Goal: Task Accomplishment & Management: Use online tool/utility

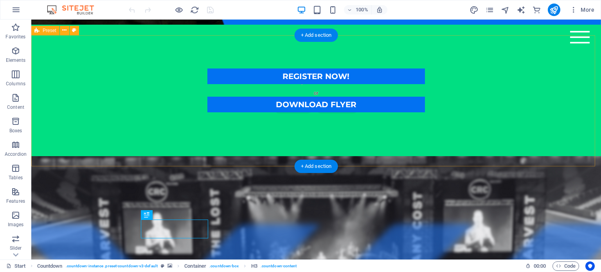
scroll to position [229, 0]
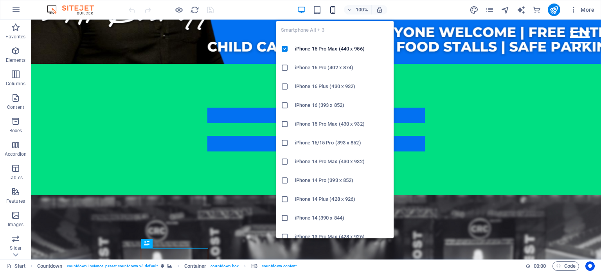
click at [335, 11] on icon "button" at bounding box center [333, 9] width 9 height 9
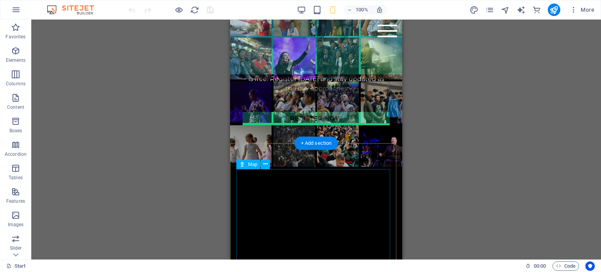
scroll to position [724, 0]
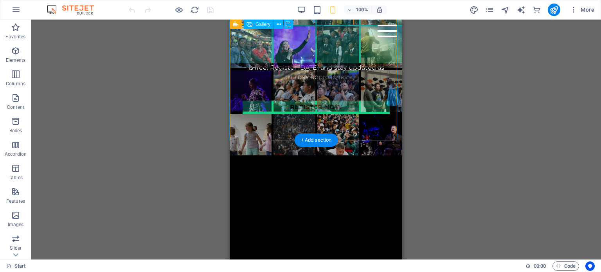
click at [380, 127] on li at bounding box center [382, 135] width 42 height 42
select select "4"
select select "px"
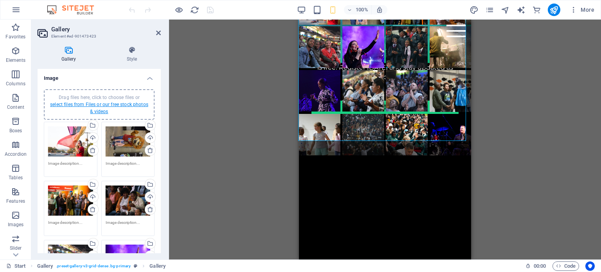
click at [110, 103] on link "select files from Files or our free stock photos & videos" at bounding box center [99, 108] width 98 height 13
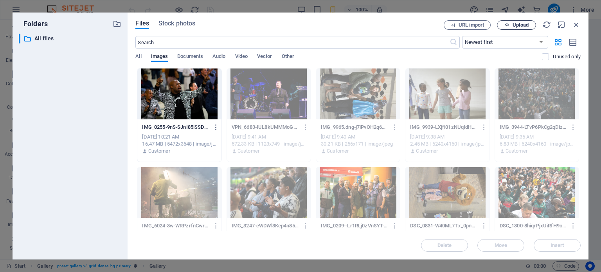
click at [522, 27] on span "Upload" at bounding box center [521, 25] width 16 height 5
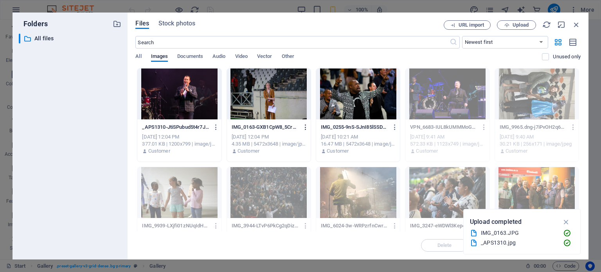
click at [303, 127] on icon "button" at bounding box center [305, 127] width 7 height 7
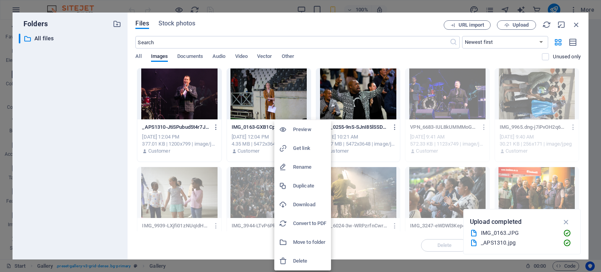
click at [311, 259] on h6 "Delete" at bounding box center [309, 260] width 33 height 9
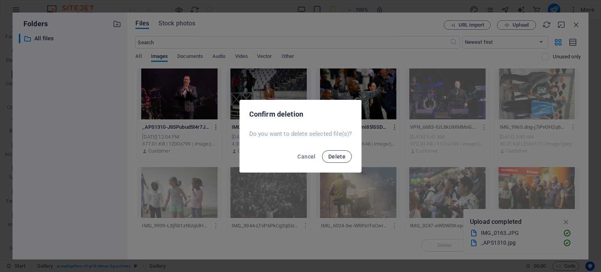
click at [338, 159] on span "Delete" at bounding box center [337, 157] width 17 height 6
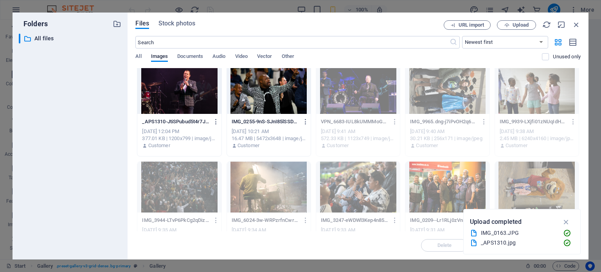
scroll to position [0, 0]
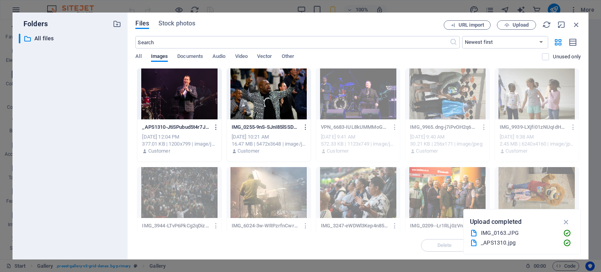
click at [291, 117] on div at bounding box center [269, 94] width 84 height 51
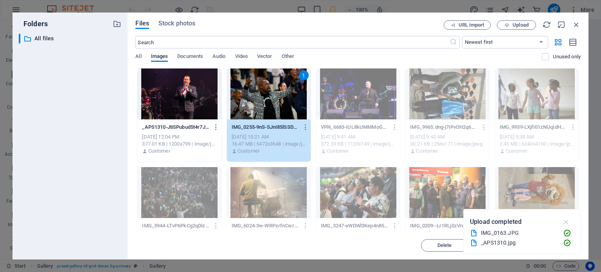
click at [566, 221] on icon "button" at bounding box center [566, 222] width 9 height 9
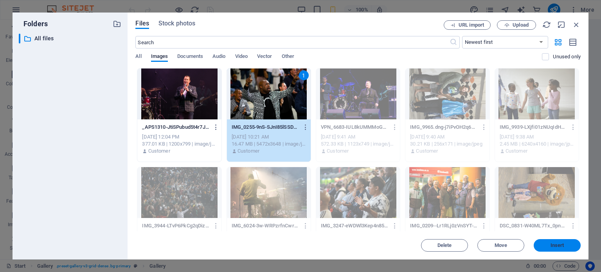
click at [561, 247] on span "Insert" at bounding box center [558, 245] width 14 height 5
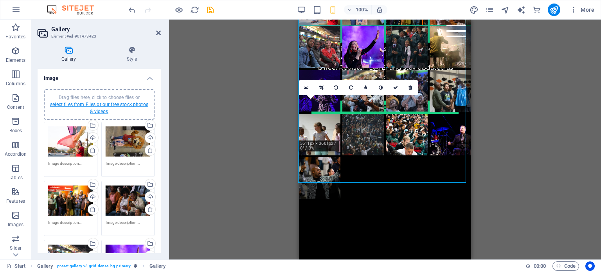
click at [103, 104] on link "select files from Files or our free stock photos & videos" at bounding box center [99, 108] width 98 height 13
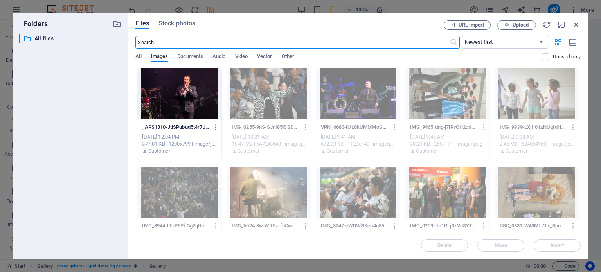
click at [169, 94] on div at bounding box center [179, 94] width 84 height 51
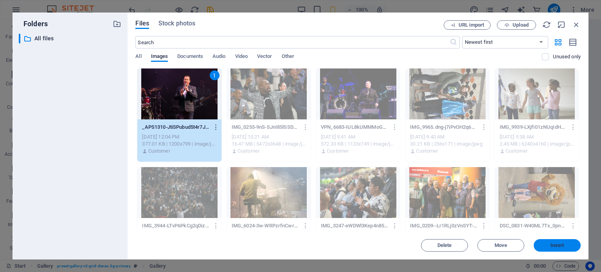
click at [559, 244] on span "Insert" at bounding box center [558, 245] width 14 height 5
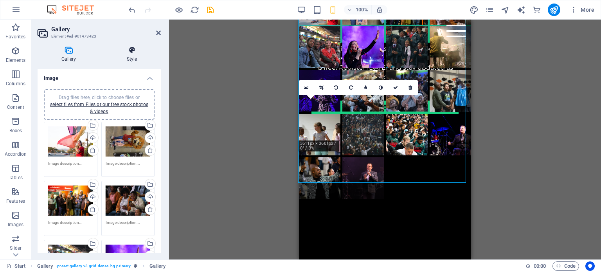
click at [134, 54] on h4 "Style" at bounding box center [132, 54] width 58 height 16
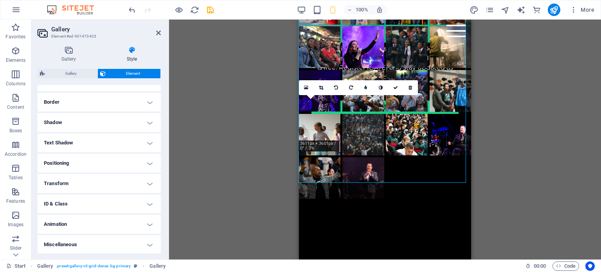
scroll to position [162, 0]
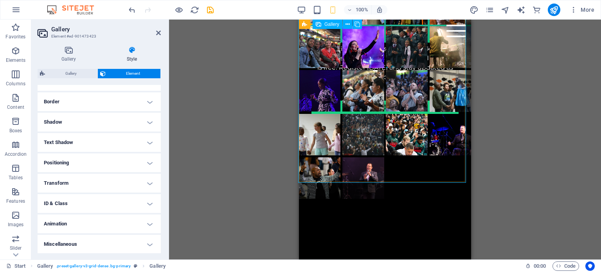
click at [420, 164] on div at bounding box center [385, 91] width 174 height 218
click at [79, 78] on div "Gallery Element Layout How this element expands within the layout (Flexbox). Si…" at bounding box center [99, 161] width 123 height 184
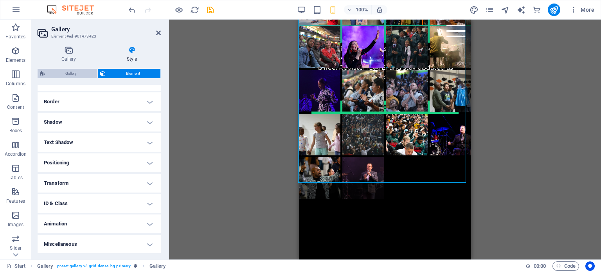
click at [78, 74] on span "Gallery" at bounding box center [71, 73] width 48 height 9
select select "rem"
select select "preset-gallery-v3-grid-dense"
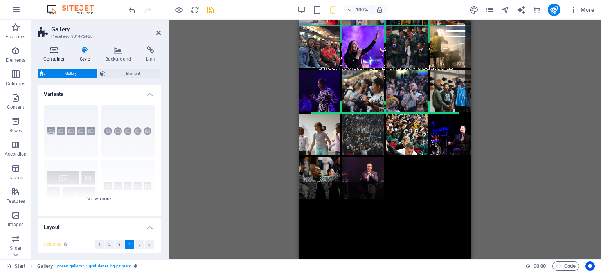
click at [46, 54] on h4 "Container" at bounding box center [56, 54] width 36 height 16
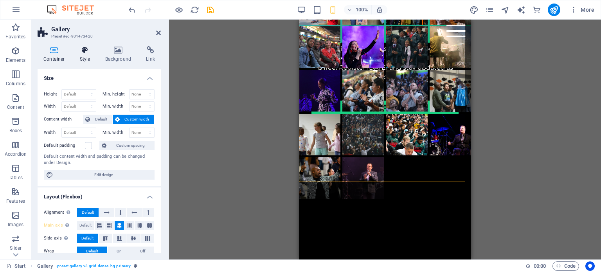
click at [83, 54] on icon at bounding box center [85, 50] width 22 height 8
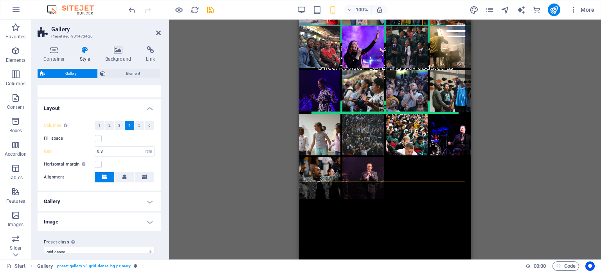
scroll to position [128, 0]
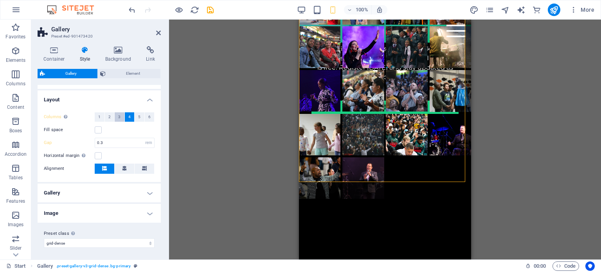
click at [120, 117] on span "3" at bounding box center [119, 116] width 2 height 9
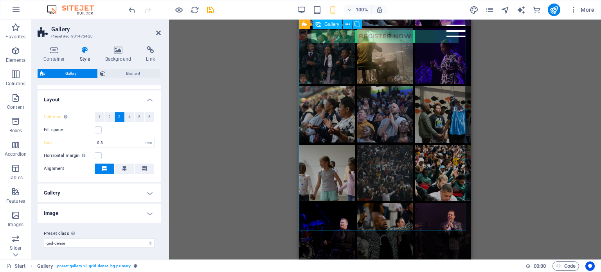
scroll to position [803, 0]
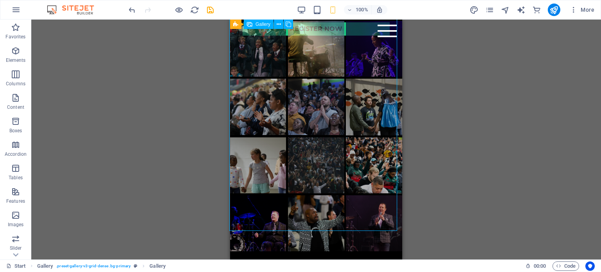
drag, startPoint x: 307, startPoint y: 206, endPoint x: 357, endPoint y: 151, distance: 74.5
click at [357, 151] on ul at bounding box center [316, 78] width 174 height 349
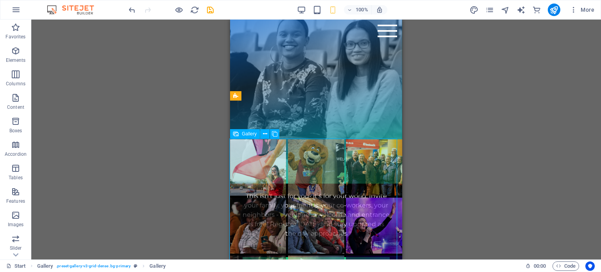
scroll to position [529, 0]
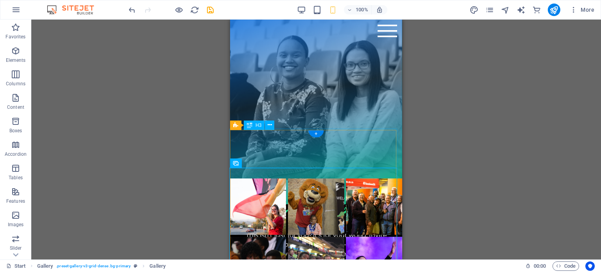
click at [348, 160] on div "Previous Harvest Highlights" at bounding box center [316, 158] width 174 height 39
click at [276, 157] on div "Previous Harvest Highlights" at bounding box center [316, 158] width 174 height 39
click at [250, 158] on div "Previous Harvest Highlights" at bounding box center [316, 158] width 174 height 39
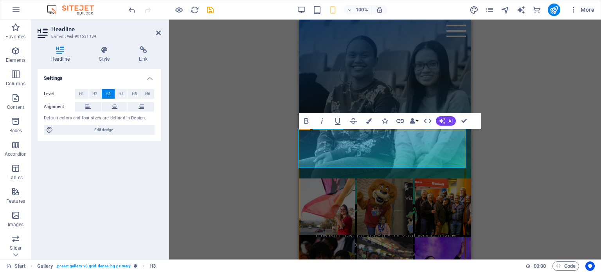
click at [330, 161] on h3 "Previous Harvest Highlights" at bounding box center [385, 158] width 174 height 39
click at [321, 159] on h3 "Previous Harvest Highlights" at bounding box center [385, 158] width 174 height 39
click at [320, 159] on h3 "Previous Harvest Highlights" at bounding box center [385, 158] width 174 height 39
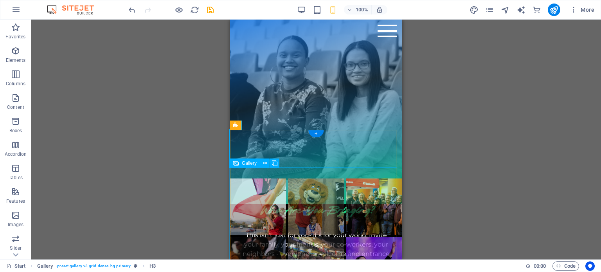
click at [389, 203] on li at bounding box center [374, 207] width 56 height 56
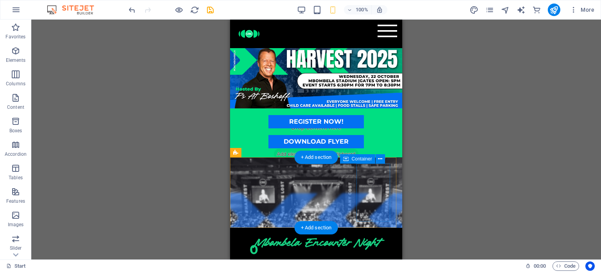
scroll to position [0, 0]
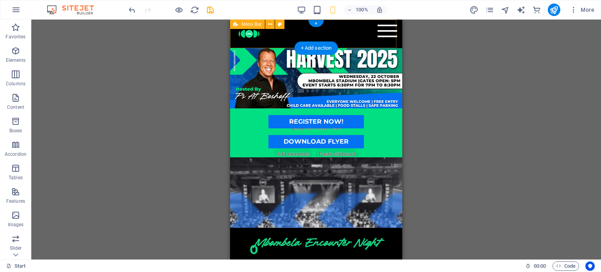
click at [330, 29] on div "Menu Home event details register get in touch" at bounding box center [316, 34] width 172 height 29
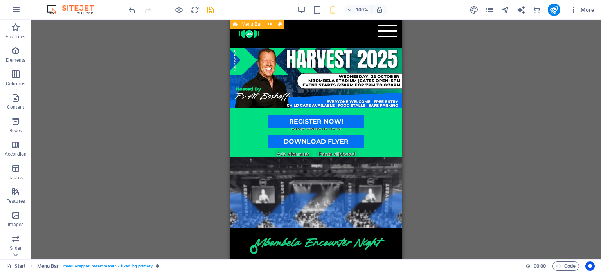
click at [257, 24] on span "Menu Bar" at bounding box center [252, 24] width 20 height 5
click at [269, 24] on icon at bounding box center [270, 24] width 4 height 8
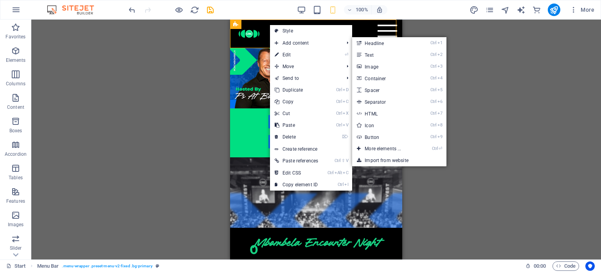
drag, startPoint x: 290, startPoint y: 56, endPoint x: 198, endPoint y: 112, distance: 107.7
click at [290, 56] on link "⏎ Edit" at bounding box center [296, 55] width 53 height 12
select select "%"
select select "rem"
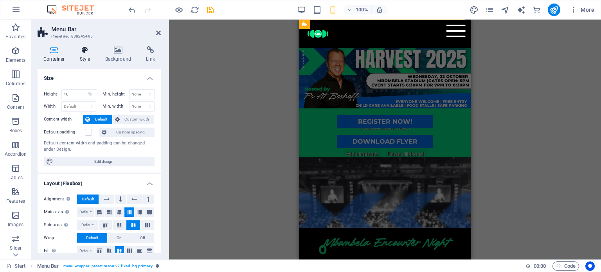
click at [88, 49] on icon at bounding box center [85, 50] width 22 height 8
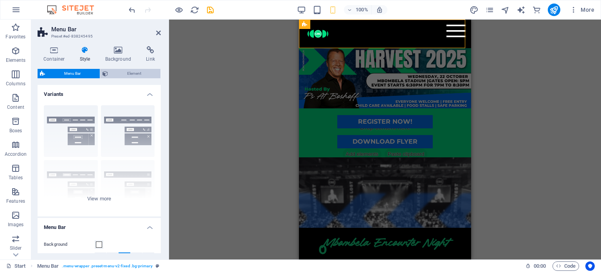
click at [120, 77] on span "Element" at bounding box center [134, 73] width 48 height 9
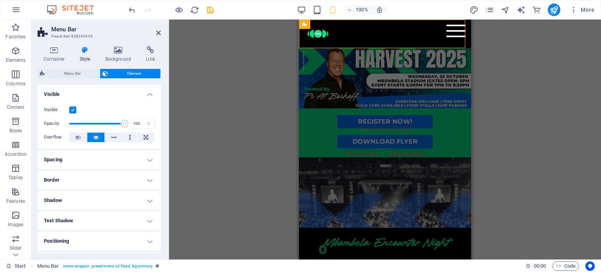
click at [147, 181] on h4 "Border" at bounding box center [99, 180] width 123 height 19
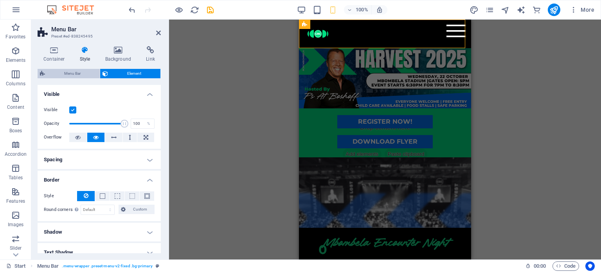
click at [80, 75] on span "Menu Bar" at bounding box center [72, 73] width 50 height 9
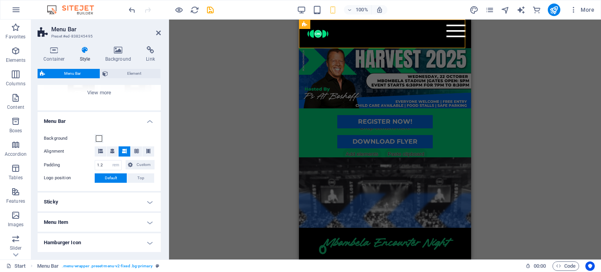
scroll to position [117, 0]
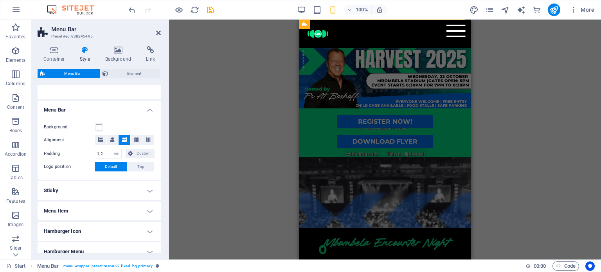
click at [150, 208] on h4 "Menu Item" at bounding box center [99, 211] width 123 height 19
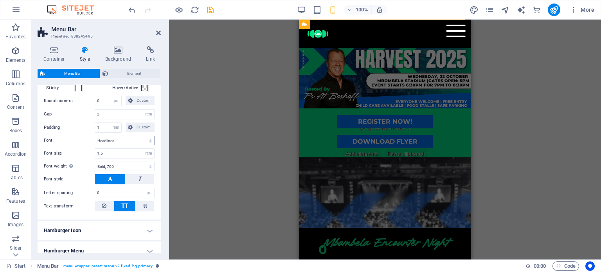
scroll to position [313, 0]
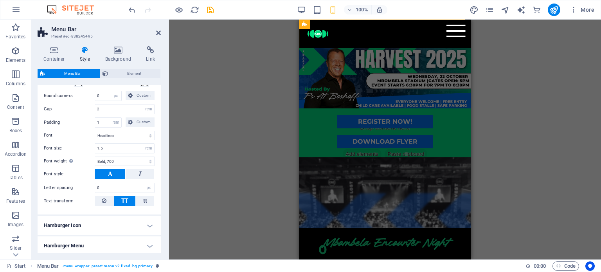
click at [152, 224] on h4 "Hamburger Icon" at bounding box center [99, 225] width 123 height 19
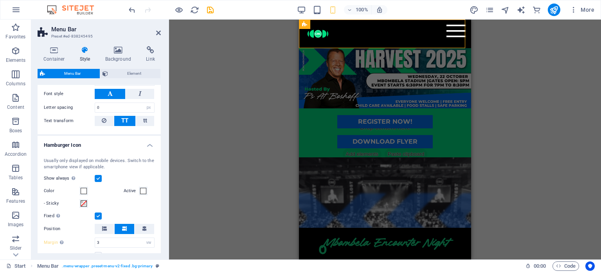
scroll to position [431, 0]
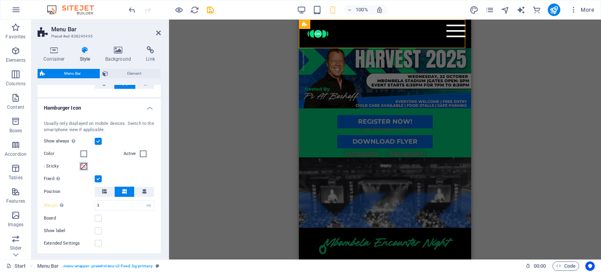
click at [84, 166] on span at bounding box center [84, 166] width 6 height 6
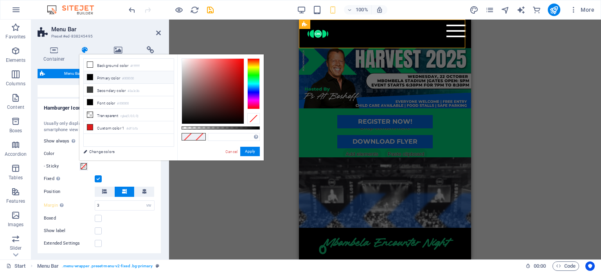
click at [89, 76] on icon at bounding box center [89, 76] width 5 height 5
type input "#000000"
click at [250, 153] on button "Apply" at bounding box center [250, 151] width 20 height 9
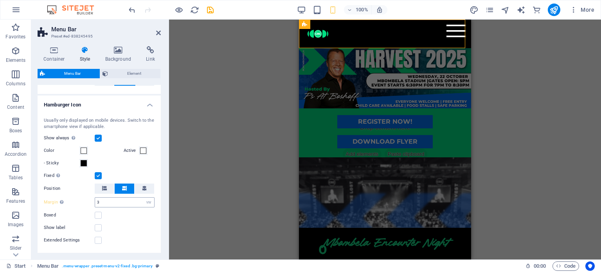
scroll to position [425, 0]
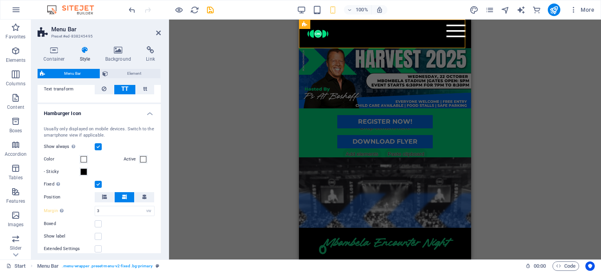
click at [202, 175] on div "H3 Countdown Container Preset Button Spacer Container Text H3 Spacer Text Text …" at bounding box center [385, 140] width 432 height 240
click at [208, 7] on icon "save" at bounding box center [210, 9] width 9 height 9
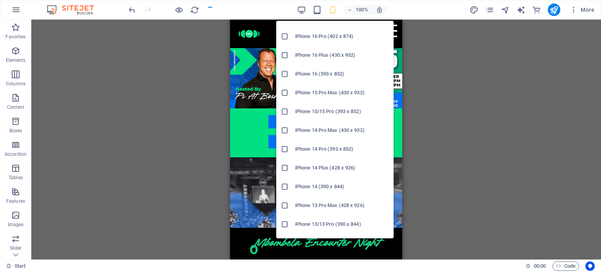
scroll to position [78, 0]
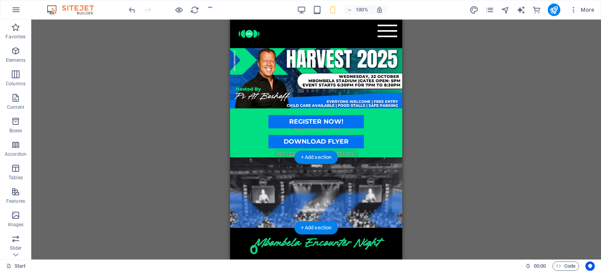
click at [394, 166] on figure at bounding box center [316, 192] width 172 height 70
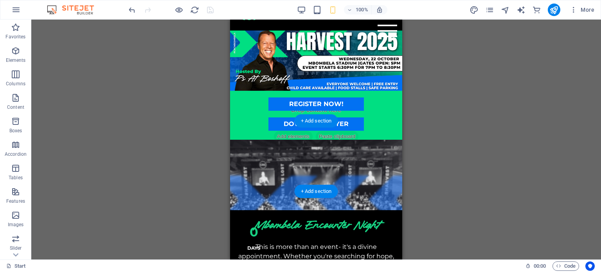
scroll to position [0, 0]
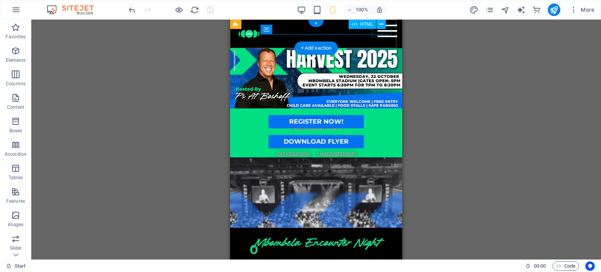
click at [388, 37] on div "Menu" at bounding box center [388, 31] width 20 height 13
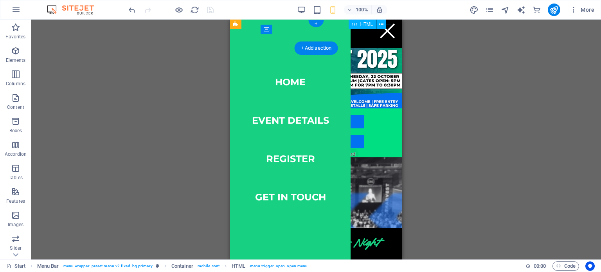
click at [388, 36] on div "Menu" at bounding box center [388, 31] width 20 height 13
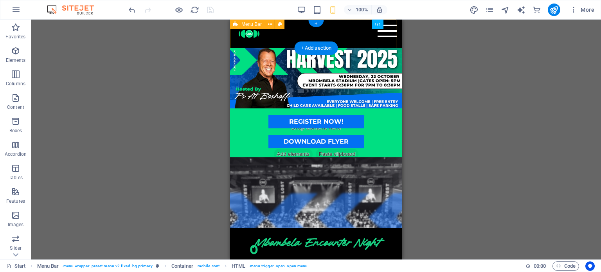
click at [343, 34] on div "Menu Home event details register get in touch" at bounding box center [316, 34] width 172 height 29
drag, startPoint x: 381, startPoint y: 35, endPoint x: 345, endPoint y: 33, distance: 36.8
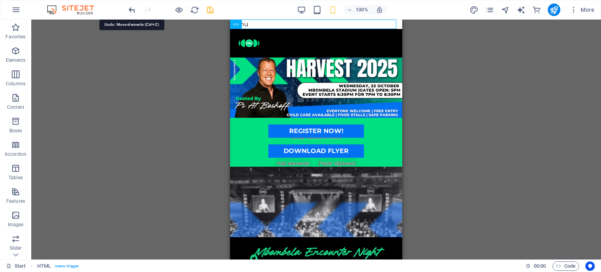
click at [132, 10] on icon "undo" at bounding box center [132, 9] width 9 height 9
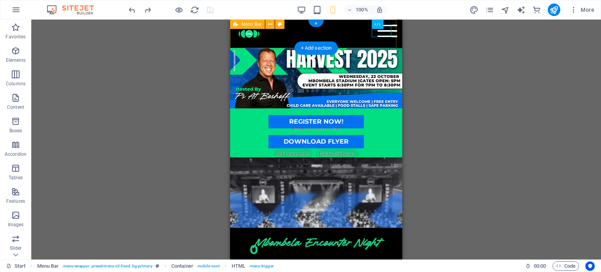
click at [359, 39] on div "Menu Home event details register get in touch" at bounding box center [316, 34] width 172 height 29
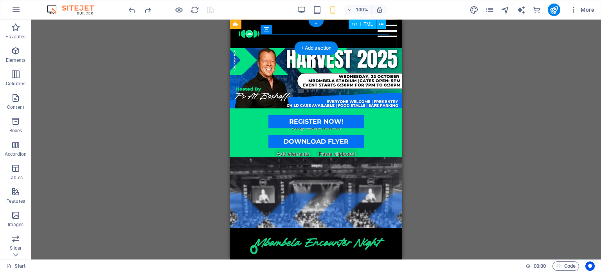
click at [379, 34] on div "Menu" at bounding box center [388, 31] width 20 height 13
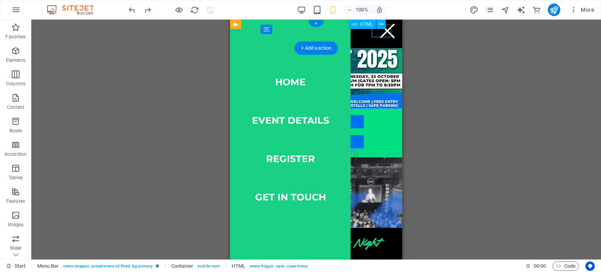
click at [379, 34] on div "Menu" at bounding box center [388, 31] width 20 height 13
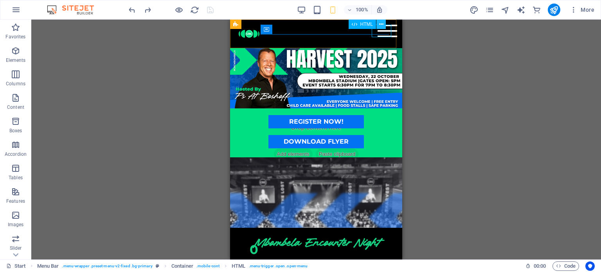
click at [383, 23] on icon at bounding box center [381, 24] width 4 height 8
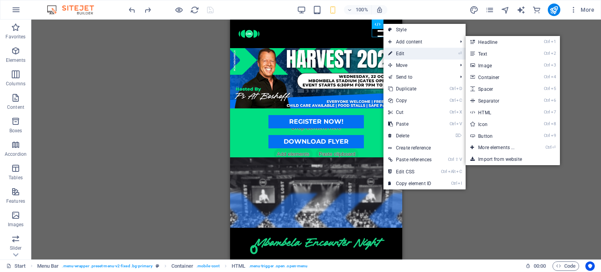
click at [404, 58] on link "⏎ Edit" at bounding box center [410, 54] width 53 height 12
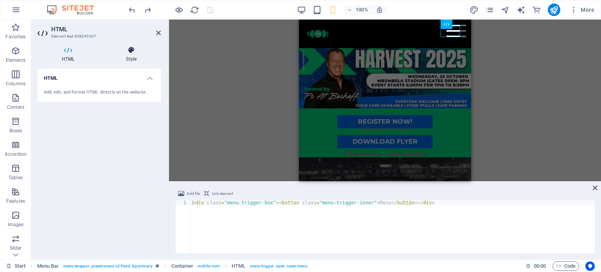
click at [131, 53] on icon at bounding box center [131, 50] width 59 height 8
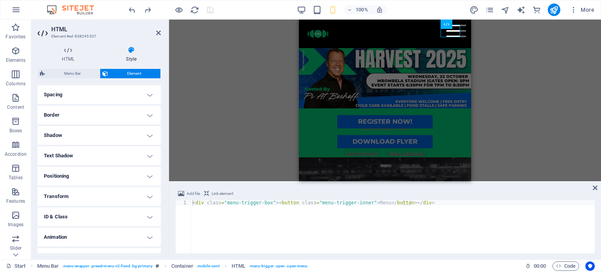
scroll to position [162, 0]
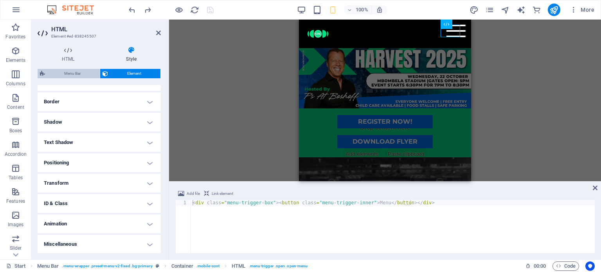
click at [78, 72] on span "Menu Bar" at bounding box center [72, 73] width 50 height 9
select select "rem"
select select "hover_box_bottom"
select select "px"
select select "rem"
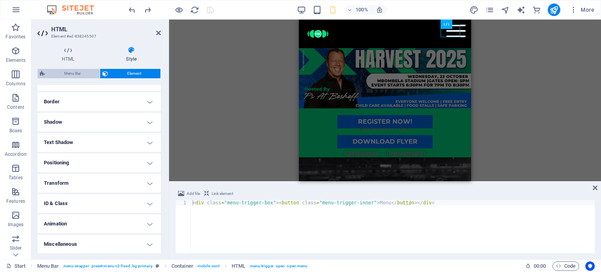
select select "rem"
select select "link-special-font"
select select "rem"
select select "700"
select select "px"
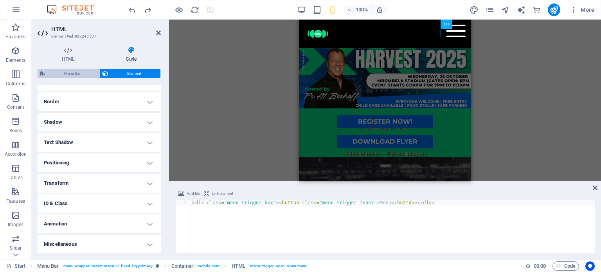
select select "vw"
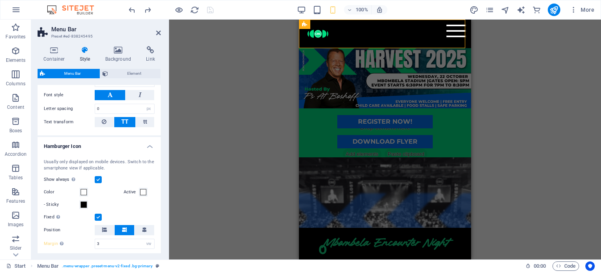
scroll to position [470, 0]
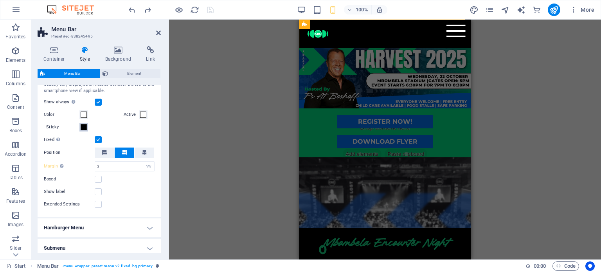
click at [85, 124] on span at bounding box center [84, 127] width 6 height 6
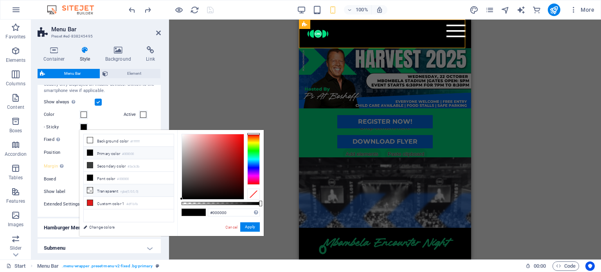
click at [88, 190] on icon at bounding box center [89, 190] width 5 height 5
type input "rgba(0, 0, 0, 0)"
click at [251, 229] on button "Apply" at bounding box center [250, 226] width 20 height 9
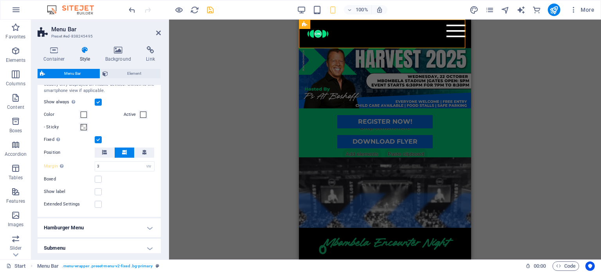
scroll to position [504, 0]
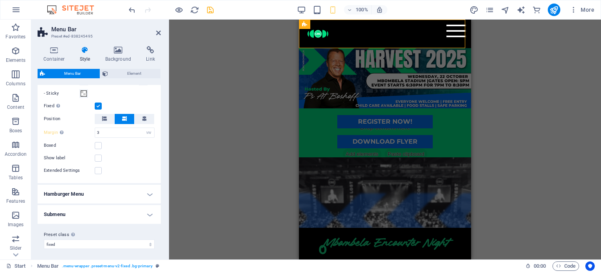
click at [154, 195] on h4 "Hamburger Menu" at bounding box center [99, 194] width 123 height 19
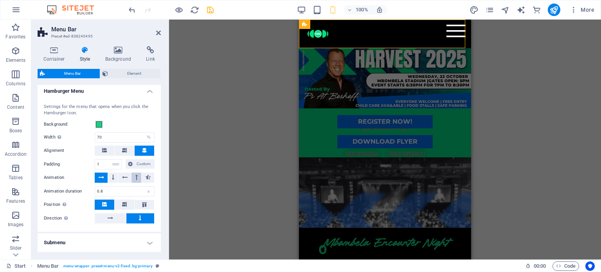
scroll to position [555, 0]
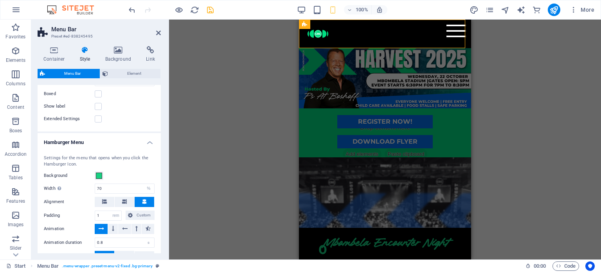
click at [146, 142] on h4 "Hamburger Menu" at bounding box center [99, 140] width 123 height 14
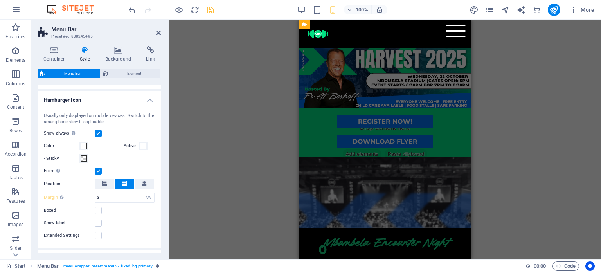
scroll to position [425, 0]
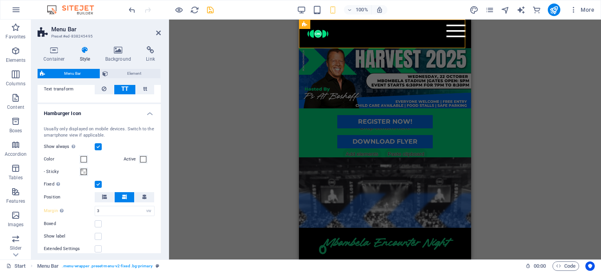
click at [146, 111] on h4 "Hamburger Icon" at bounding box center [99, 111] width 123 height 14
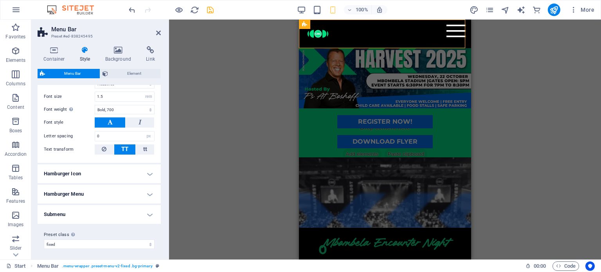
click at [199, 157] on div "H3 Countdown Container Preset Button Spacer Container Text Text H3 Spacer Text …" at bounding box center [385, 140] width 432 height 240
click at [509, 158] on div "H3 Countdown Container Preset Button Spacer Container Text Text H3 Spacer Text …" at bounding box center [385, 140] width 432 height 240
click at [553, 9] on icon "publish" at bounding box center [554, 9] width 9 height 9
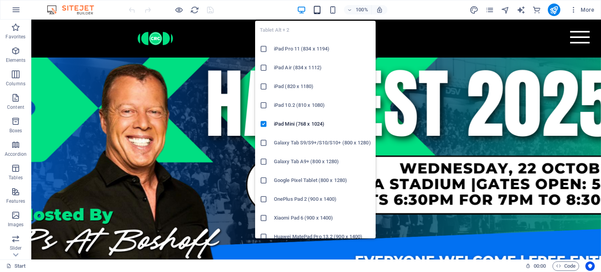
click at [316, 11] on icon "button" at bounding box center [317, 9] width 9 height 9
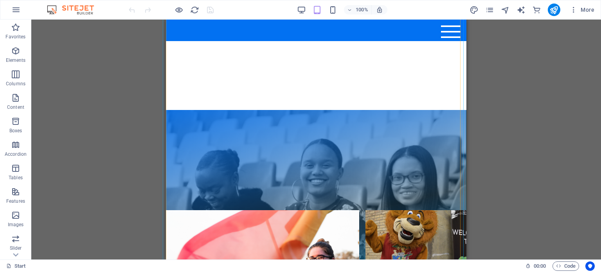
scroll to position [1136, 0]
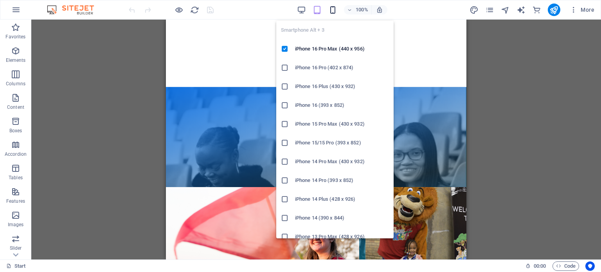
click at [335, 11] on icon "button" at bounding box center [333, 9] width 9 height 9
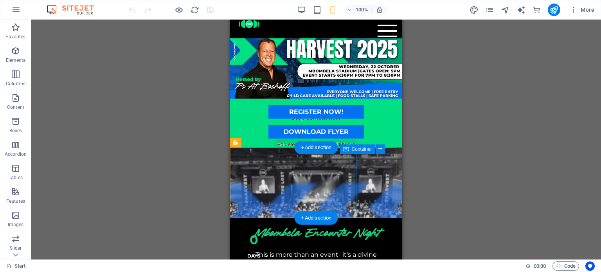
scroll to position [0, 0]
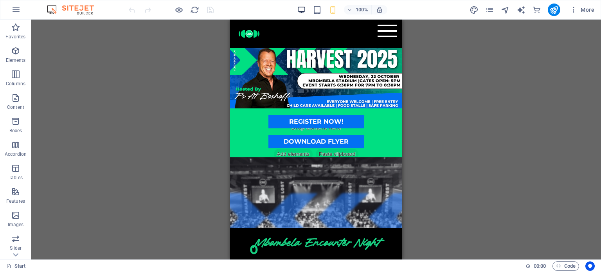
click at [304, 14] on icon "button" at bounding box center [301, 9] width 9 height 9
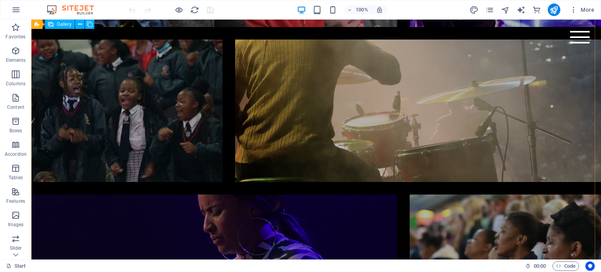
scroll to position [1801, 0]
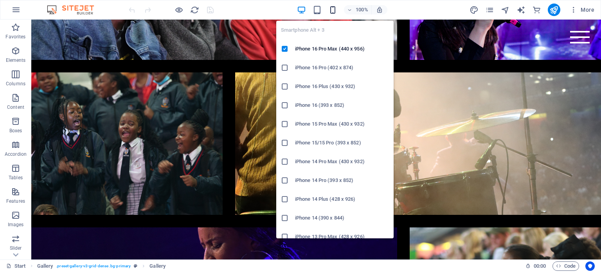
click at [335, 11] on icon "button" at bounding box center [333, 9] width 9 height 9
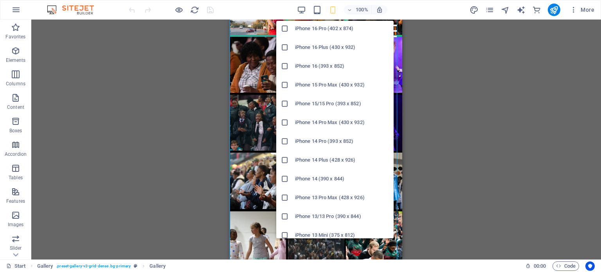
scroll to position [108, 0]
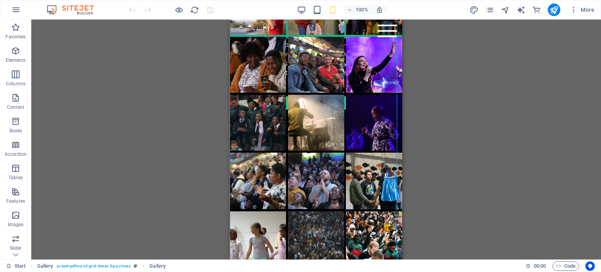
click at [437, 175] on div "Drag here to replace the existing content. Press “Ctrl” if you want to create a…" at bounding box center [316, 140] width 570 height 240
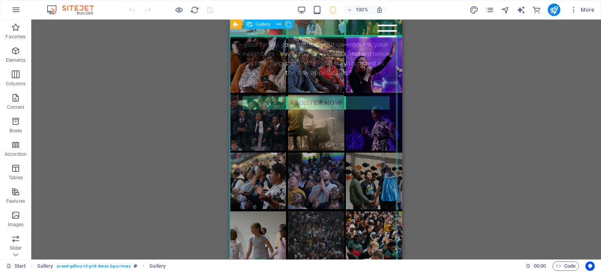
click at [368, 163] on li at bounding box center [374, 181] width 56 height 57
select select "4"
select select "px"
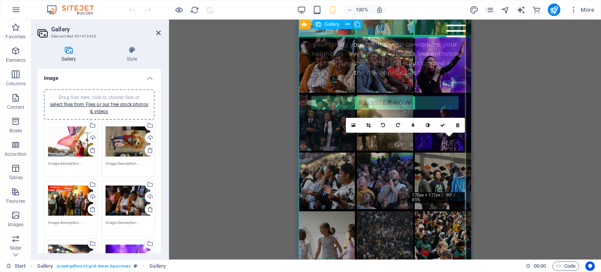
click at [446, 158] on li at bounding box center [443, 181] width 56 height 57
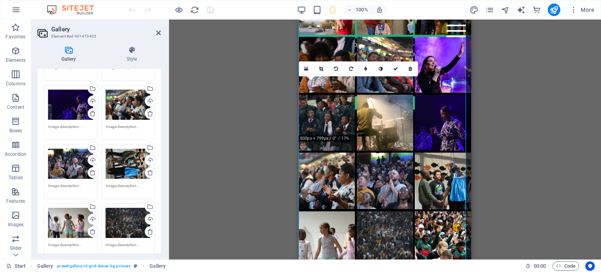
scroll to position [274, 0]
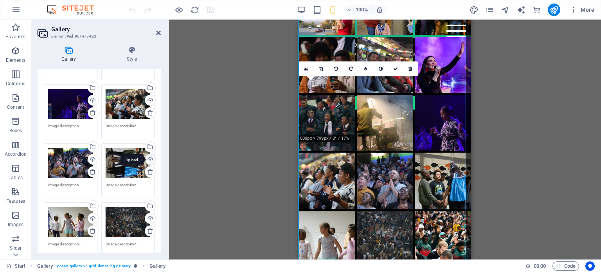
click at [148, 159] on div "Upload" at bounding box center [150, 160] width 12 height 12
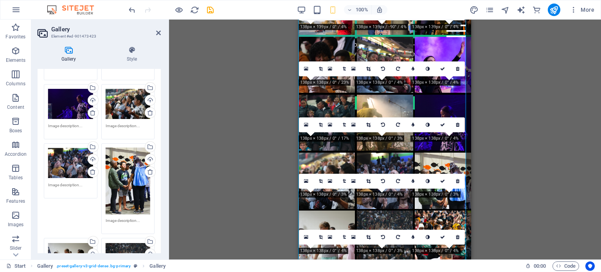
click at [479, 178] on div "Drag and drop a file to add it H3 Countdown Container Menu Bar Preset Placehold…" at bounding box center [385, 140] width 432 height 240
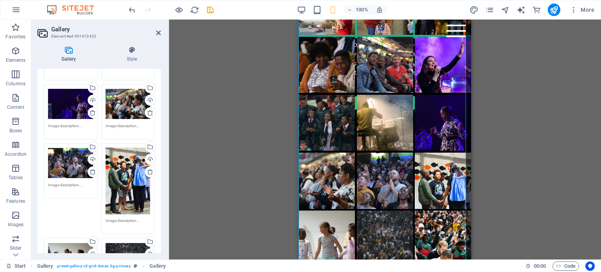
click at [155, 76] on div "Drag files here, click to choose files or select files from Files or our free s…" at bounding box center [128, 52] width 58 height 59
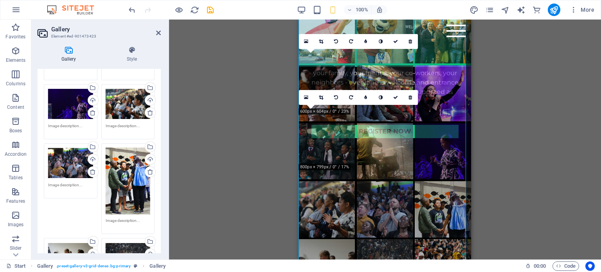
scroll to position [690, 0]
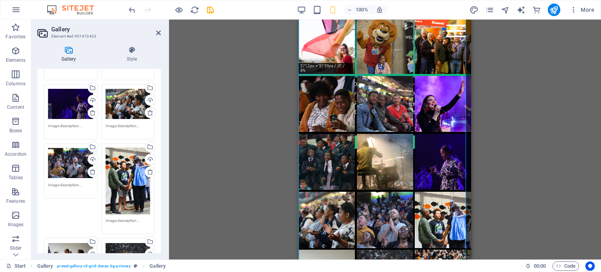
click at [318, 4] on div "100%" at bounding box center [342, 10] width 90 height 13
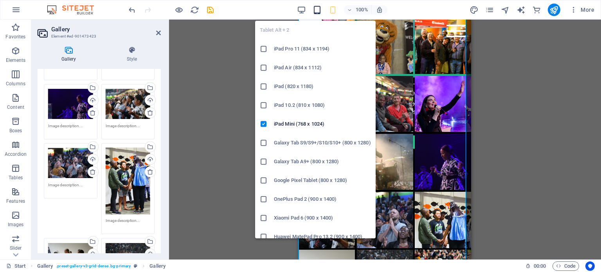
click at [318, 9] on icon "button" at bounding box center [317, 9] width 9 height 9
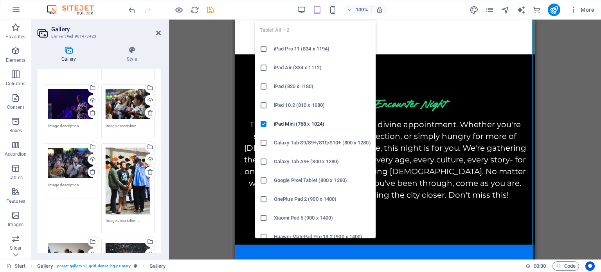
scroll to position [1278, 0]
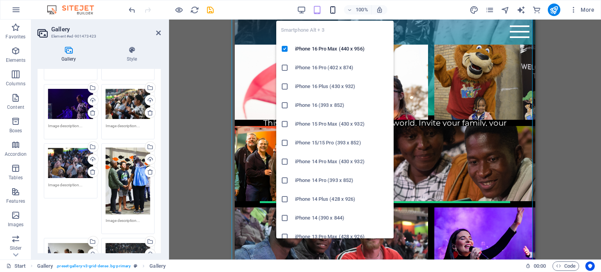
click at [334, 10] on icon "button" at bounding box center [333, 9] width 9 height 9
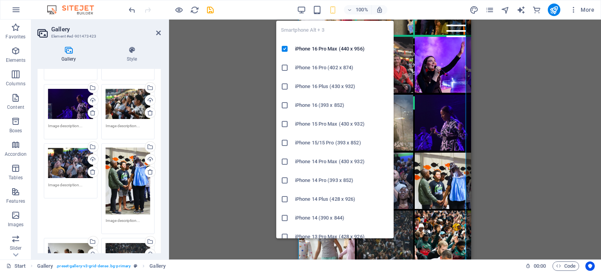
scroll to position [728, 0]
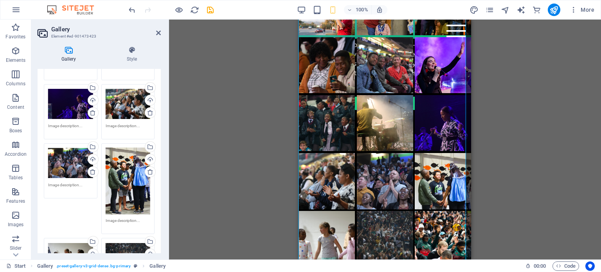
click at [493, 172] on div "Drag and drop a file to add it H3 Countdown Container Menu Bar Preset Placehold…" at bounding box center [385, 140] width 432 height 240
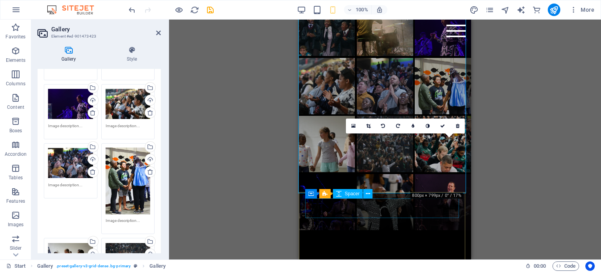
scroll to position [807, 0]
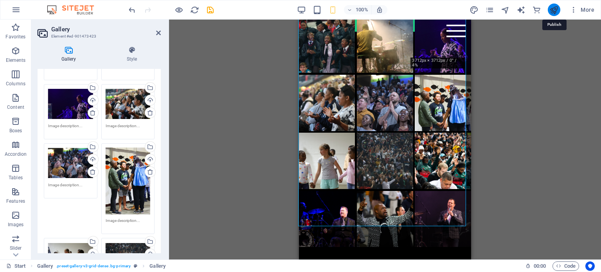
click at [555, 11] on icon "publish" at bounding box center [554, 9] width 9 height 9
